Goal: Task Accomplishment & Management: Manage account settings

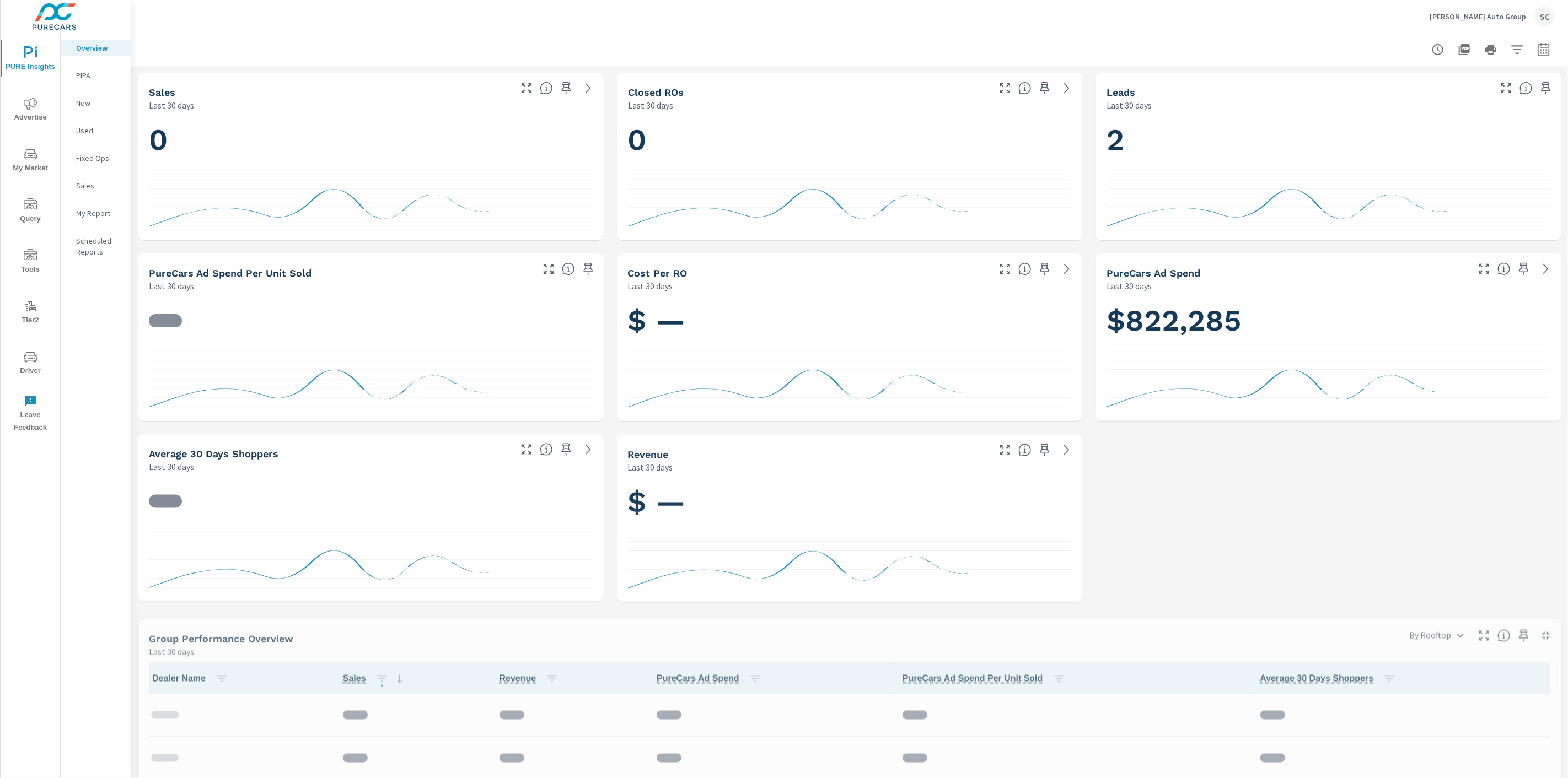
click at [1492, 18] on p "Larry H. Miller Auto Group" at bounding box center [1478, 16] width 97 height 10
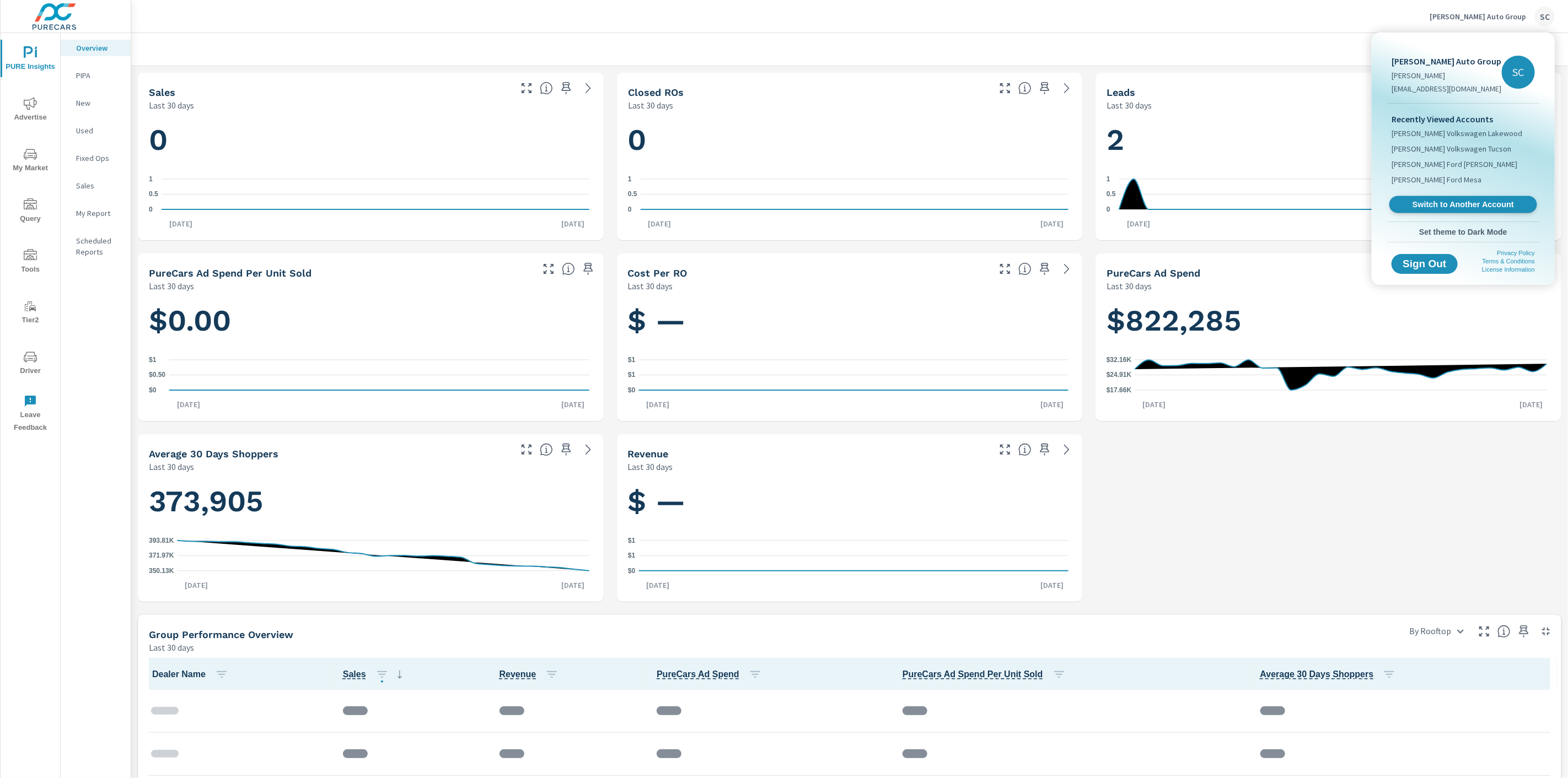
click at [1457, 210] on link "Switch to Another Account" at bounding box center [1463, 205] width 148 height 17
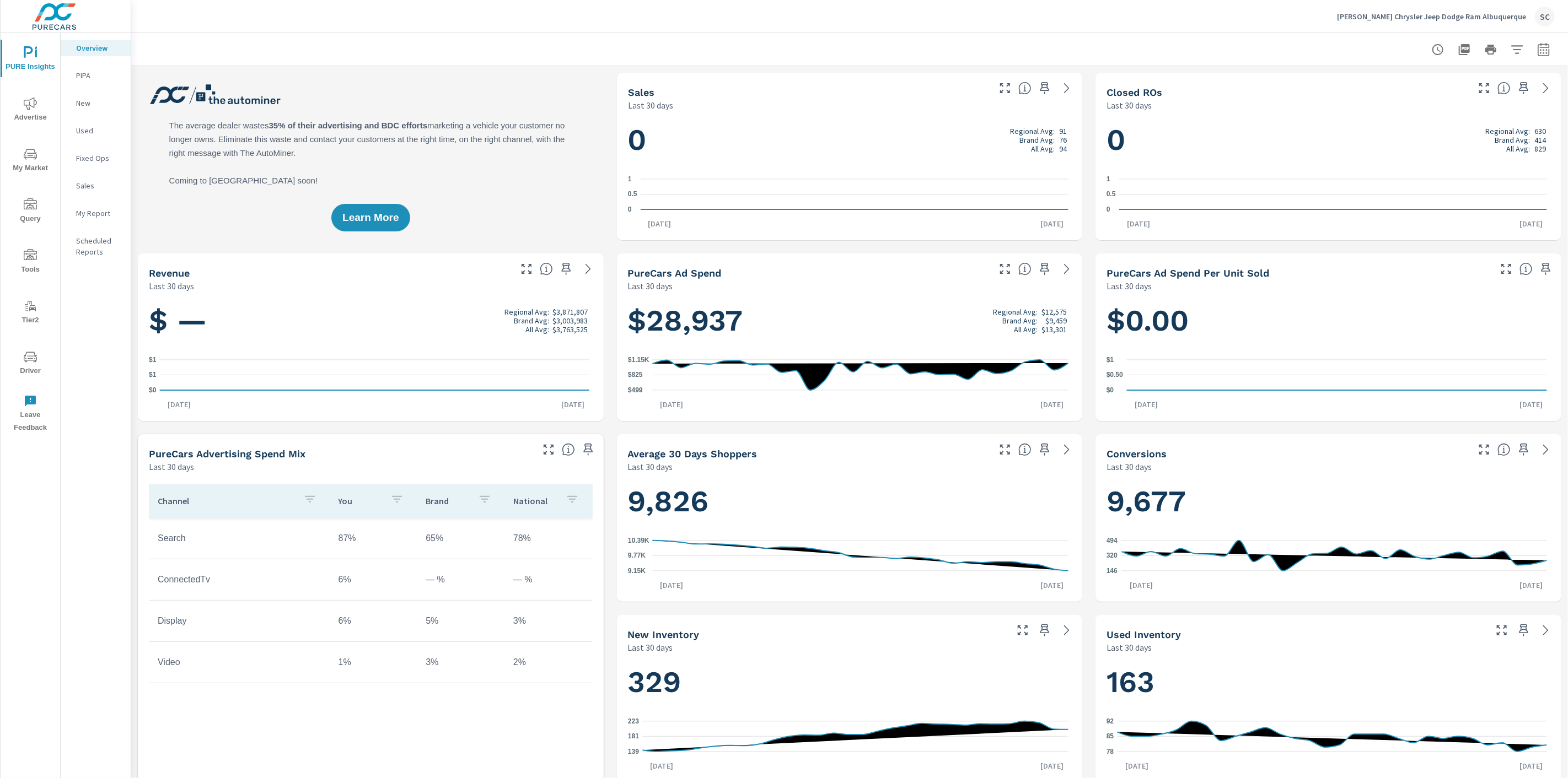
click at [23, 365] on span "Driver" at bounding box center [30, 364] width 53 height 27
